Goal: Task Accomplishment & Management: Use online tool/utility

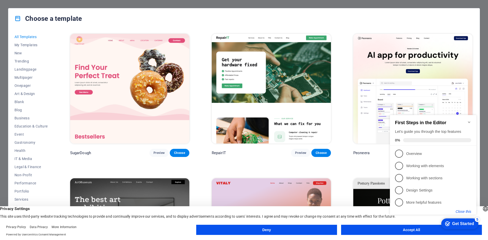
click at [462, 213] on button "Close this" at bounding box center [464, 212] width 16 height 4
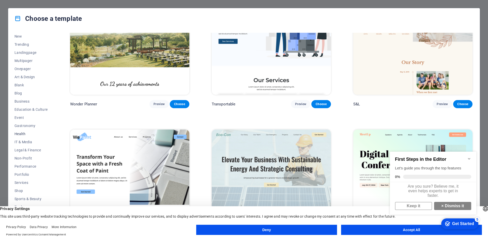
scroll to position [19, 0]
click at [19, 139] on span "IT & Media" at bounding box center [30, 140] width 33 height 4
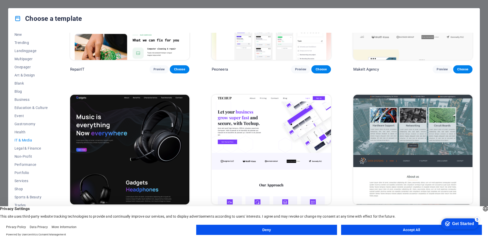
scroll to position [0, 0]
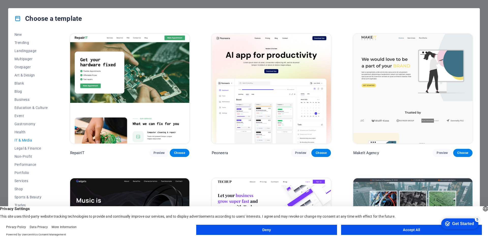
click at [276, 231] on button "Deny" at bounding box center [266, 230] width 141 height 10
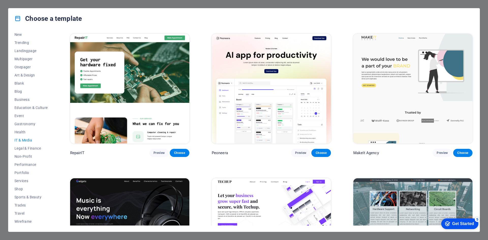
click at [456, 6] on div "Choose a template All Templates My Templates New Trending Landingpage Multipage…" at bounding box center [244, 120] width 488 height 240
click at [445, 5] on div "Choose a template All Templates My Templates New Trending Landingpage Multipage…" at bounding box center [244, 120] width 488 height 240
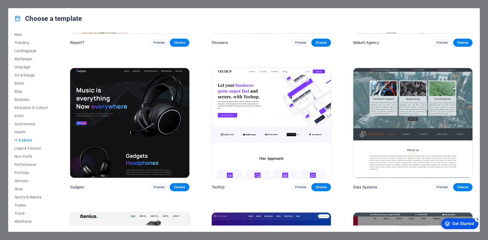
scroll to position [127, 0]
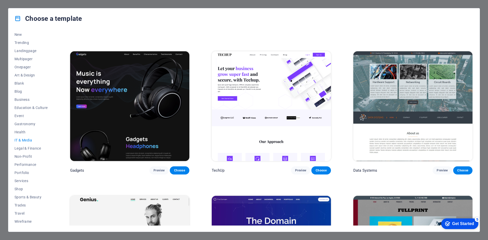
drag, startPoint x: 463, startPoint y: 224, endPoint x: 512, endPoint y: 301, distance: 90.9
click at [463, 225] on div "Get Started" at bounding box center [463, 224] width 22 height 5
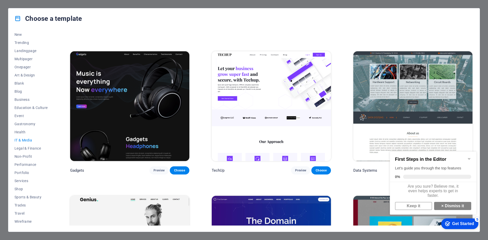
scroll to position [4, 0]
click at [450, 206] on link "× Dismiss it" at bounding box center [452, 206] width 37 height 8
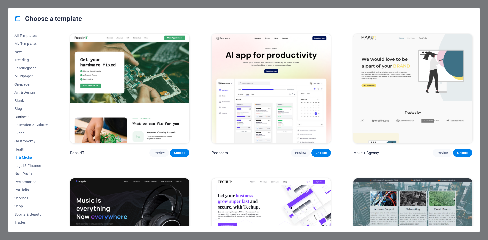
scroll to position [0, 0]
click at [488, 5] on div "Choose a template All Templates My Templates New Trending Landingpage Multipage…" at bounding box center [244, 120] width 488 height 240
click at [483, 3] on div "Choose a template All Templates My Templates New Trending Landingpage Multipage…" at bounding box center [244, 120] width 488 height 240
